Goal: Obtain resource: Download file/media

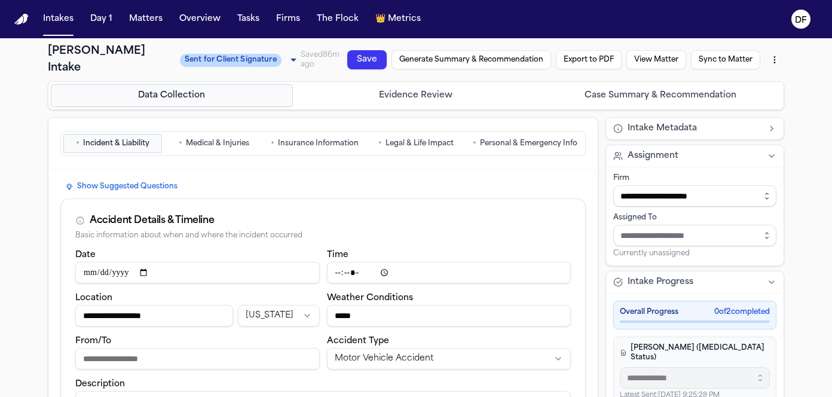
click at [532, 139] on span "Personal & Emergency Info" at bounding box center [528, 144] width 97 height 10
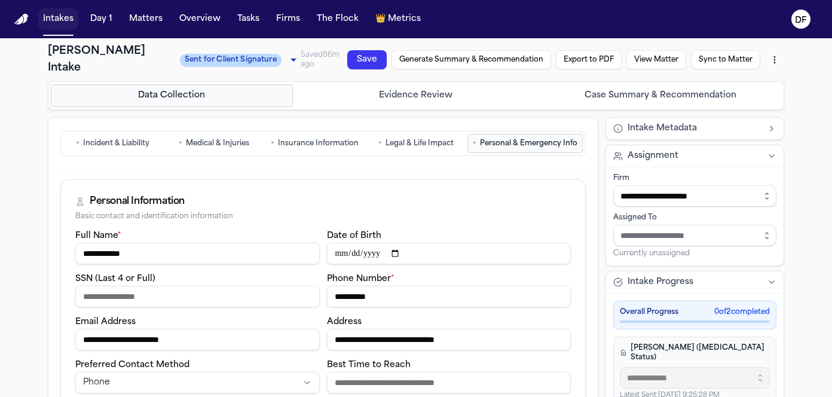
click at [54, 19] on button "Intakes" at bounding box center [58, 19] width 40 height 22
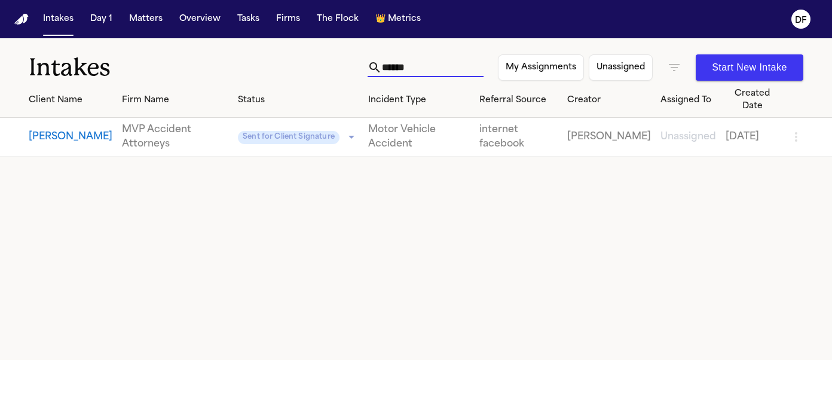
drag, startPoint x: 399, startPoint y: 68, endPoint x: 310, endPoint y: 69, distance: 89.7
click at [310, 69] on div "Intakes ***** My Assignments Unassigned Start New Intake" at bounding box center [416, 60] width 832 height 44
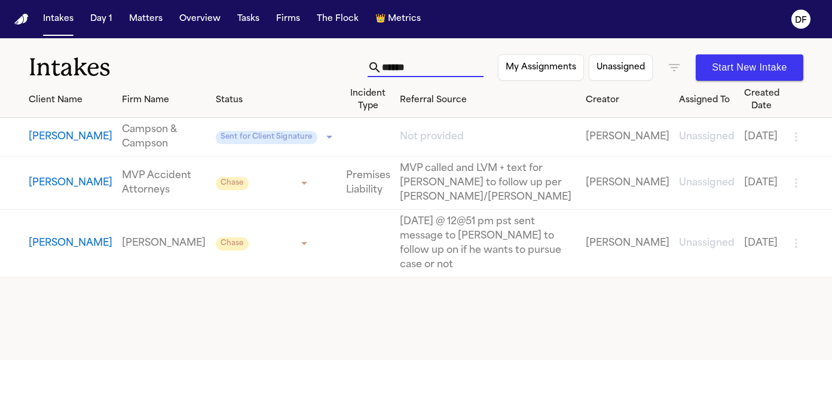
type input "******"
click at [54, 132] on button "[PERSON_NAME]" at bounding box center [71, 137] width 84 height 14
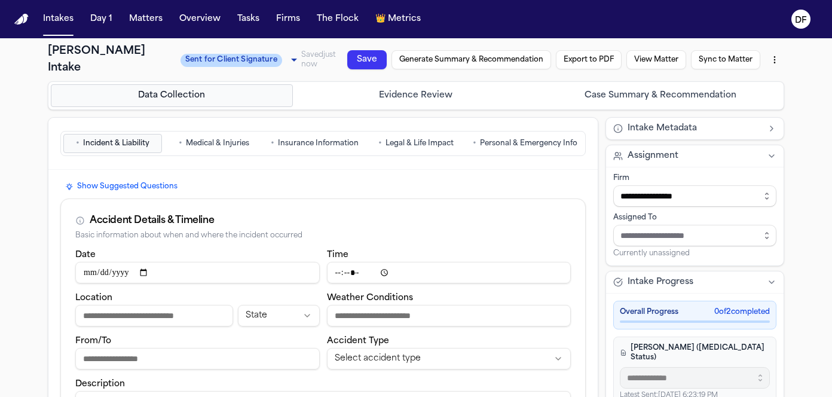
click at [653, 65] on button "View Matter" at bounding box center [656, 59] width 60 height 19
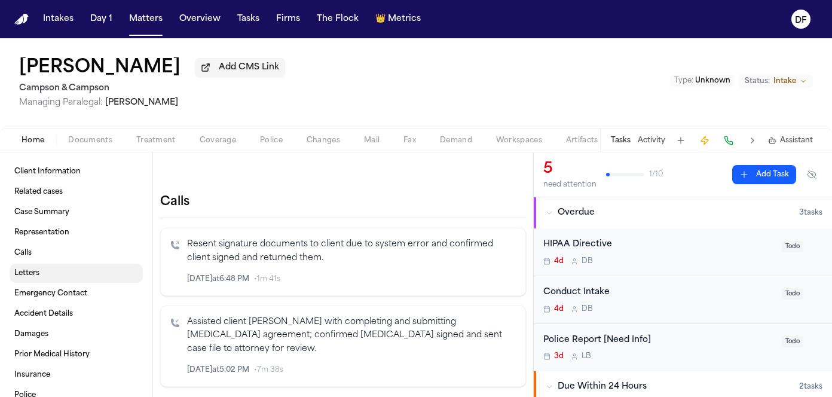
click at [44, 275] on link "Letters" at bounding box center [76, 273] width 133 height 19
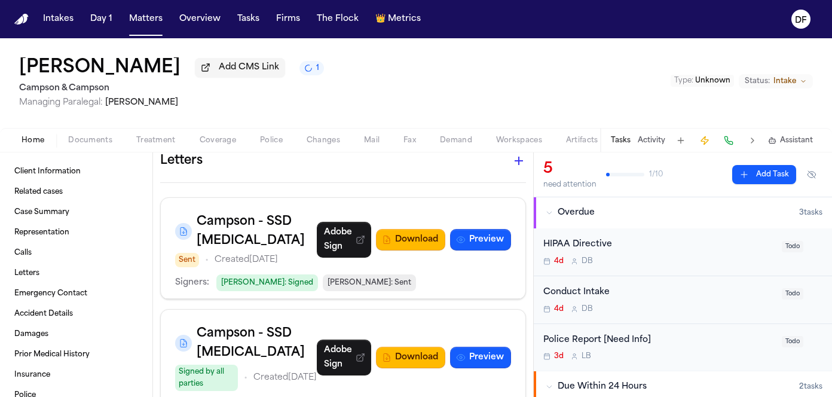
scroll to position [703, 0]
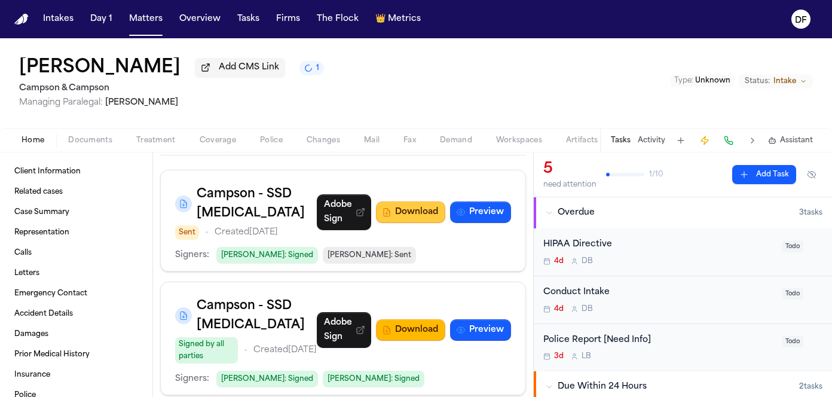
click at [408, 201] on button "Download" at bounding box center [410, 212] width 69 height 22
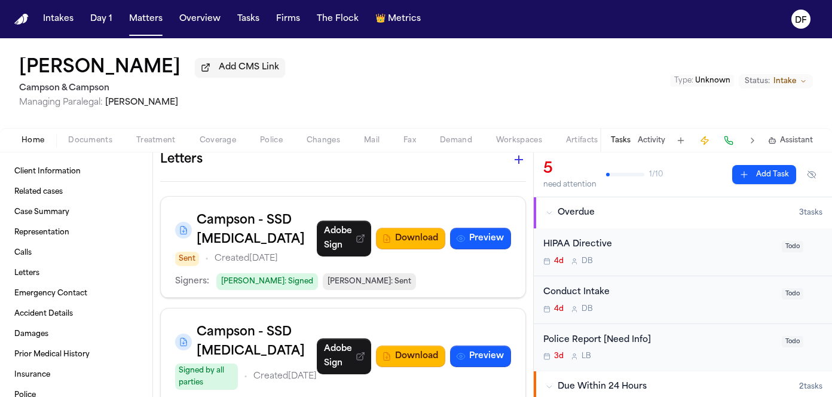
scroll to position [643, 0]
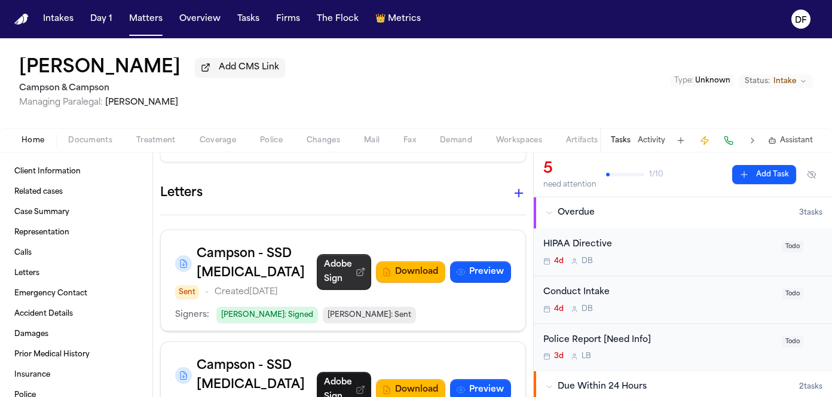
click at [328, 254] on link "Adobe Sign" at bounding box center [344, 272] width 54 height 36
click at [470, 261] on button "Preview" at bounding box center [480, 272] width 61 height 22
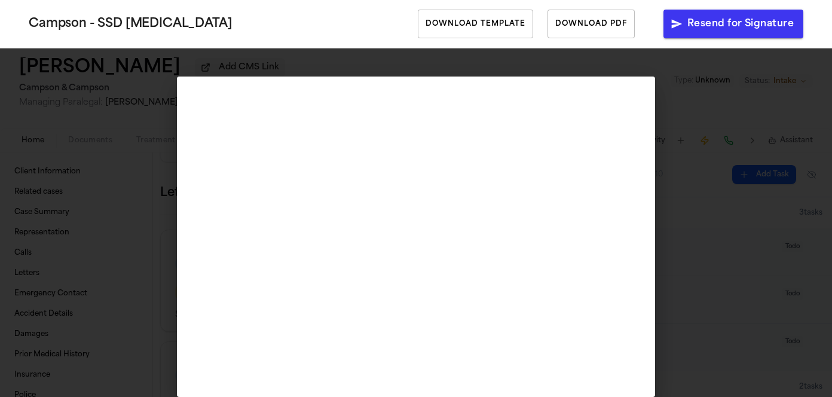
click at [688, 167] on div "Campson - SSD Retainer Download Template Download PDF Resend for Signature" at bounding box center [416, 198] width 832 height 397
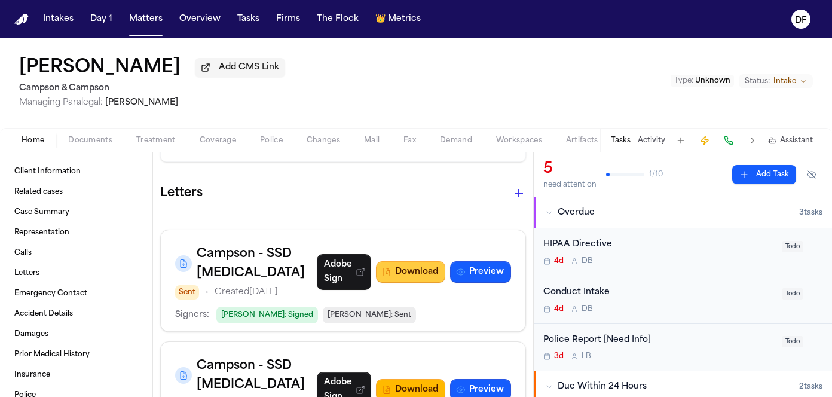
click at [410, 261] on button "Download" at bounding box center [410, 272] width 69 height 22
click at [467, 379] on button "Preview" at bounding box center [480, 390] width 61 height 22
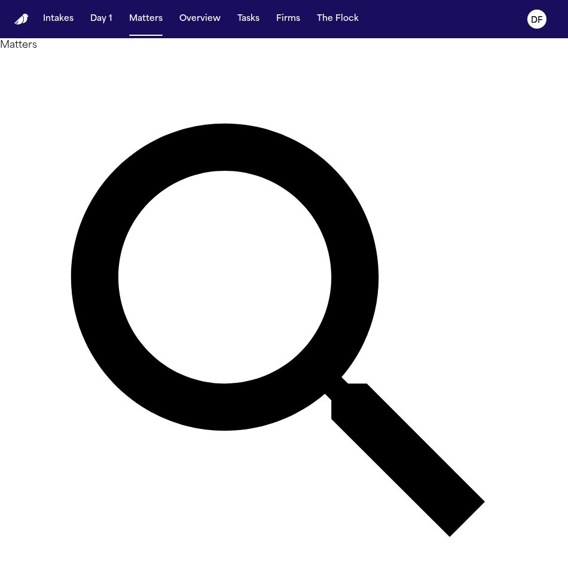
type input "*"
type input "***"
click at [68, 18] on button "Intakes" at bounding box center [58, 19] width 40 height 22
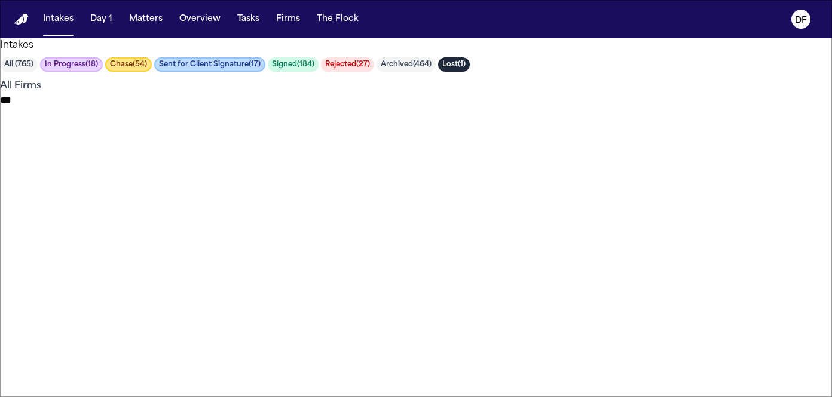
scroll to position [0, 27]
type input "******"
click at [161, 19] on button "Matters" at bounding box center [145, 19] width 43 height 22
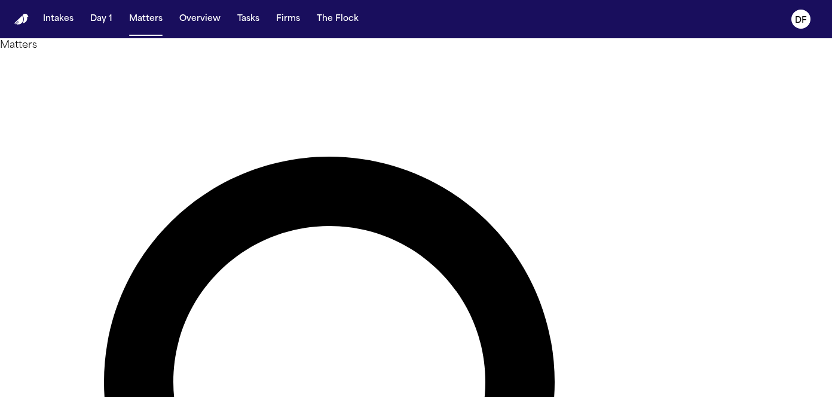
type input "******"
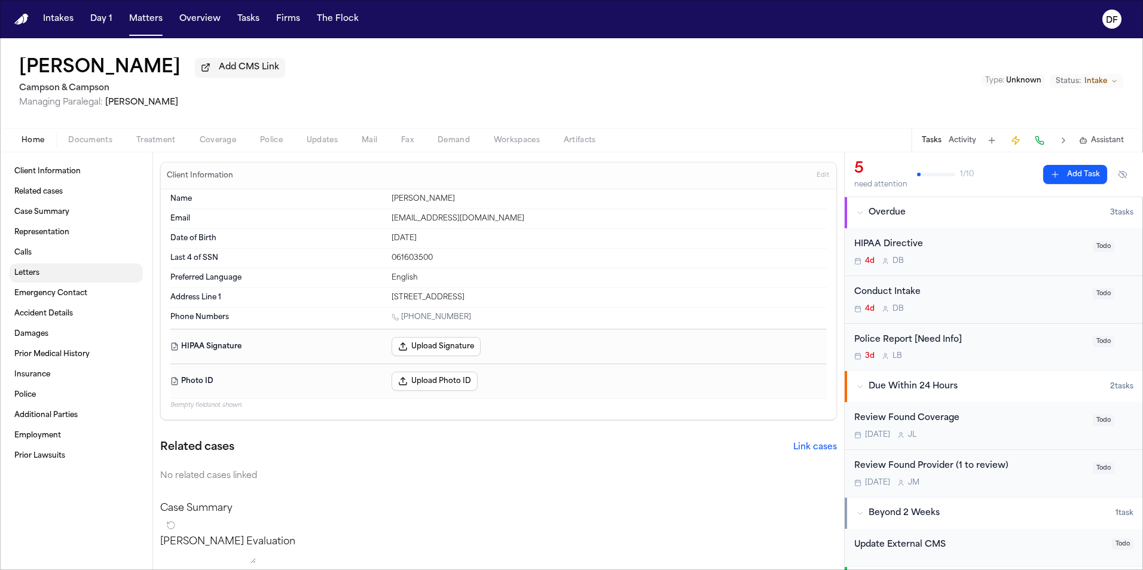
click at [27, 274] on span "Letters" at bounding box center [26, 273] width 25 height 10
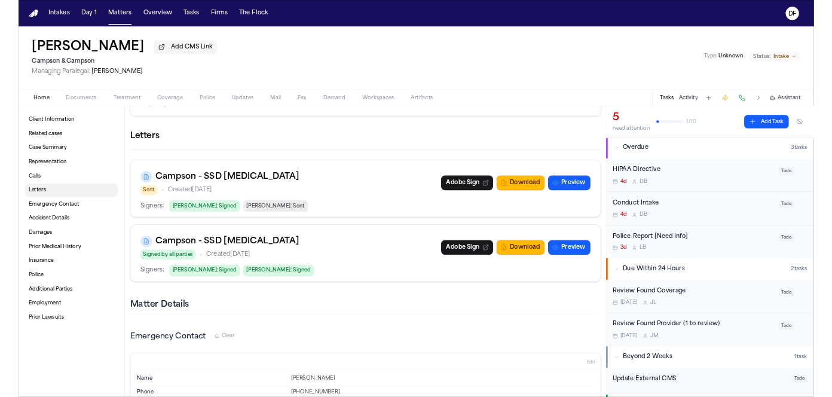
scroll to position [602, 0]
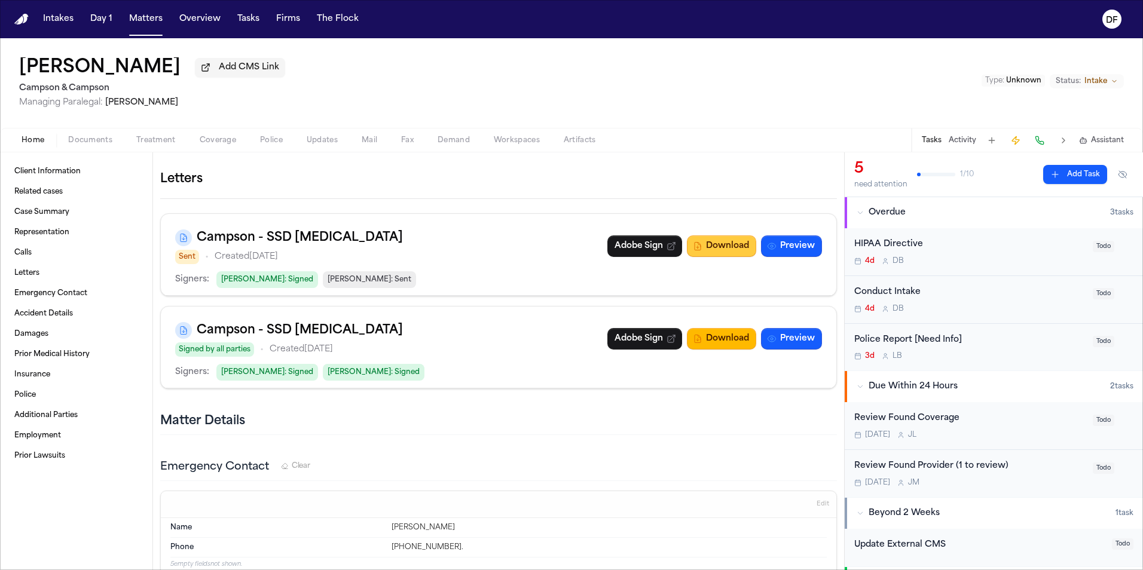
click at [567, 247] on button "Download" at bounding box center [721, 246] width 69 height 22
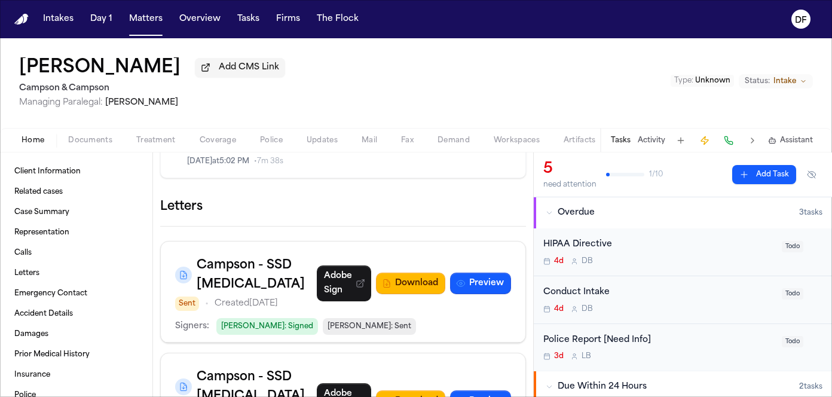
scroll to position [643, 0]
